Goal: Information Seeking & Learning: Check status

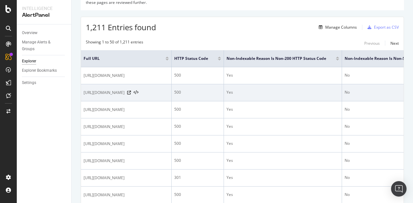
scroll to position [97, 0]
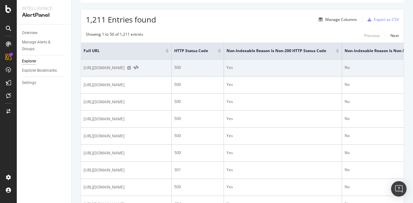
click at [131, 70] on icon at bounding box center [129, 68] width 4 height 4
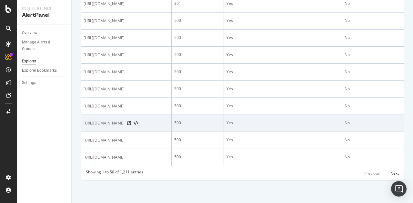
scroll to position [1146, 0]
click at [131, 122] on icon at bounding box center [129, 124] width 4 height 4
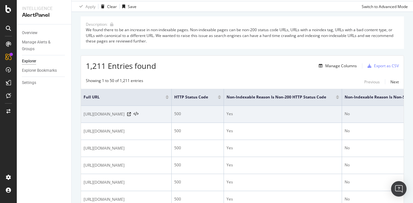
scroll to position [0, 0]
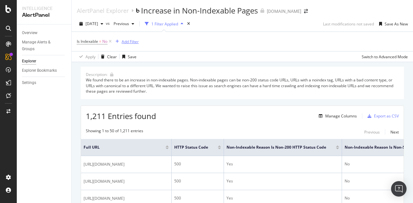
click at [130, 41] on div "Add Filter" at bounding box center [130, 41] width 17 height 5
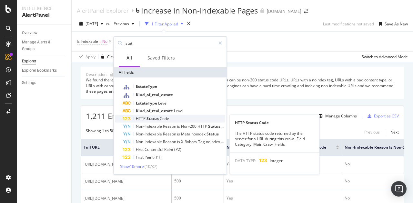
type input "stat"
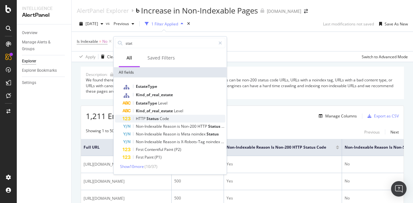
click at [160, 119] on span "Code" at bounding box center [164, 118] width 9 height 5
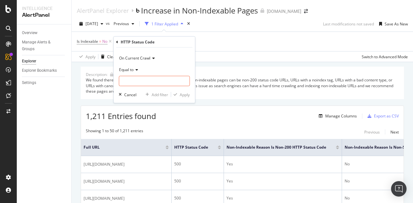
click at [134, 70] on icon at bounding box center [135, 70] width 5 height 4
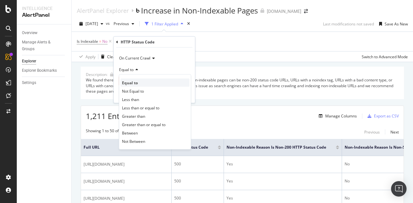
click at [132, 80] on span "Equal to" at bounding box center [130, 82] width 16 height 5
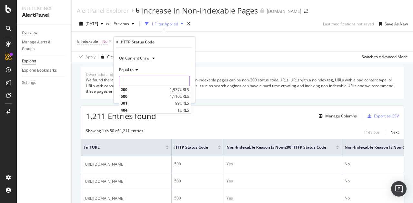
click at [132, 84] on input "number" at bounding box center [154, 81] width 71 height 10
click at [130, 96] on span "500" at bounding box center [144, 96] width 47 height 5
type input "500"
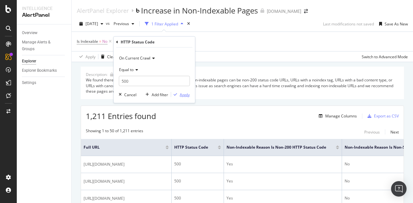
click at [181, 96] on div "Apply" at bounding box center [185, 94] width 10 height 5
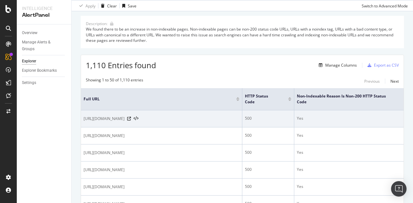
scroll to position [64, 0]
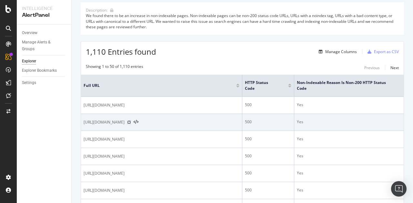
click at [131, 124] on icon at bounding box center [129, 123] width 4 height 4
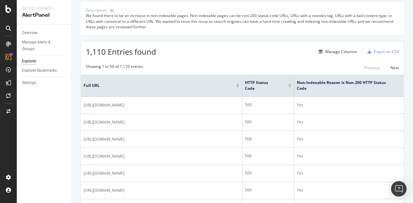
scroll to position [0, 0]
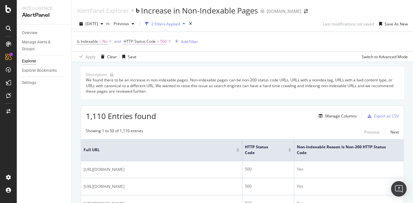
click at [159, 42] on span "=" at bounding box center [158, 41] width 2 height 5
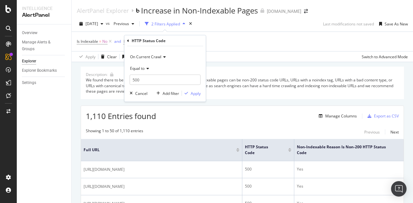
click at [148, 67] on icon at bounding box center [146, 68] width 5 height 4
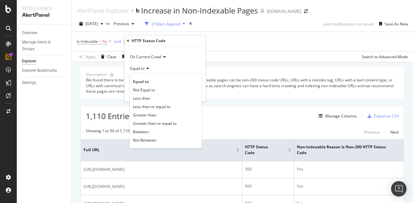
click at [147, 67] on icon at bounding box center [146, 68] width 5 height 4
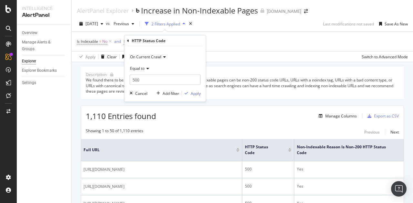
click at [146, 70] on icon at bounding box center [146, 68] width 5 height 4
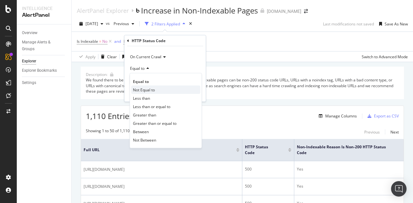
click at [155, 91] on span "Not Equal to" at bounding box center [144, 89] width 22 height 5
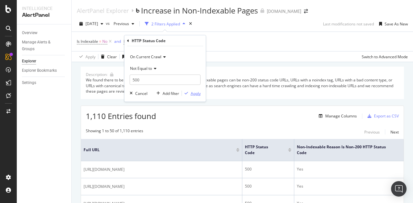
click at [191, 95] on div "Apply" at bounding box center [196, 93] width 10 height 5
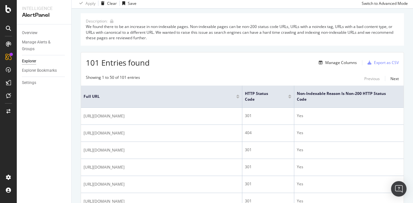
scroll to position [161, 0]
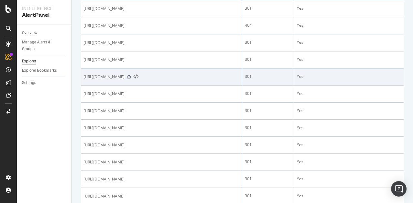
click at [131, 79] on icon at bounding box center [129, 77] width 4 height 4
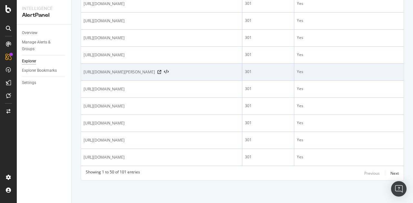
scroll to position [1106, 0]
